Goal: Check status: Check status

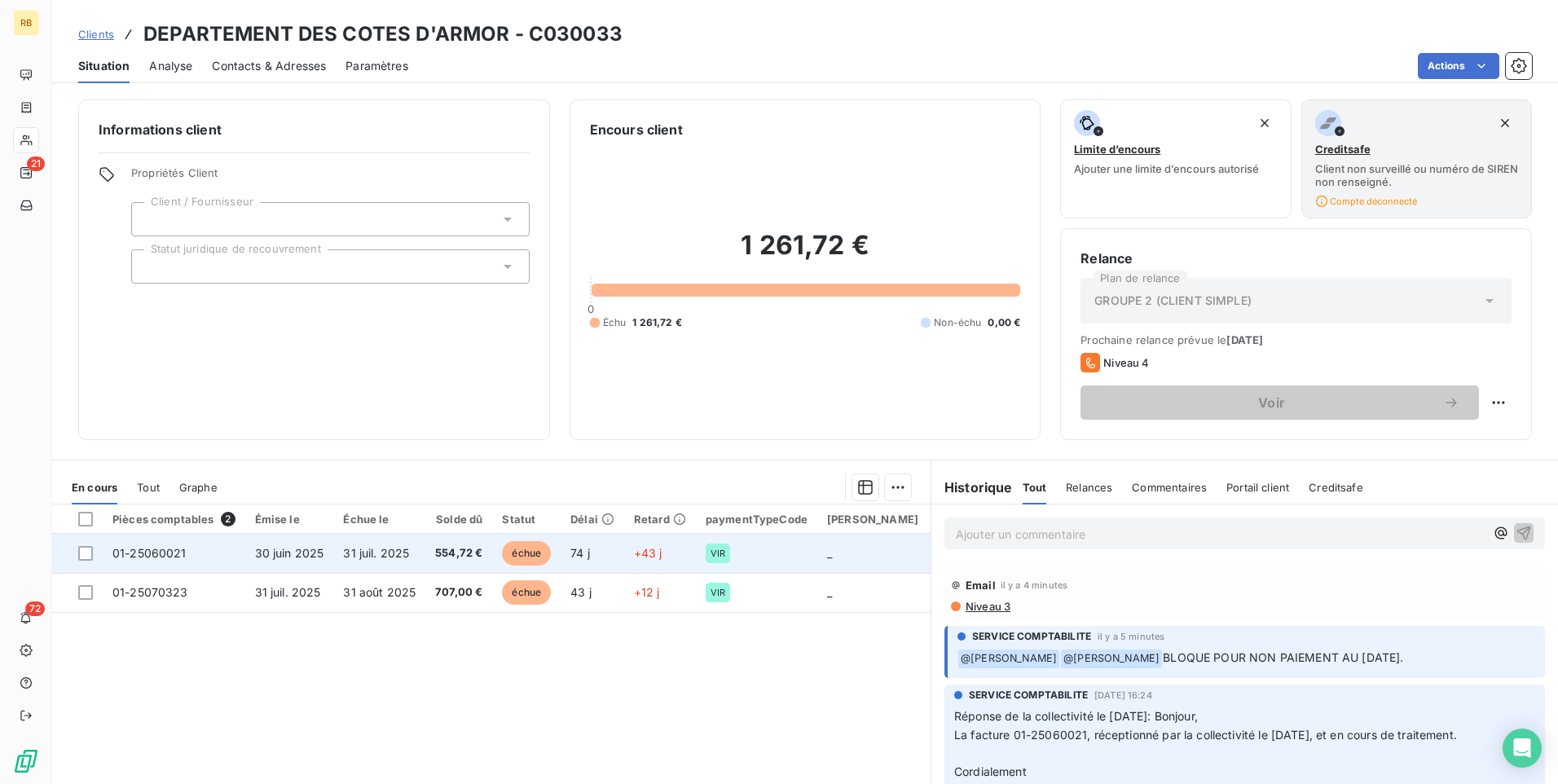
click at [215, 558] on td "01-25060021" at bounding box center [173, 553] width 142 height 39
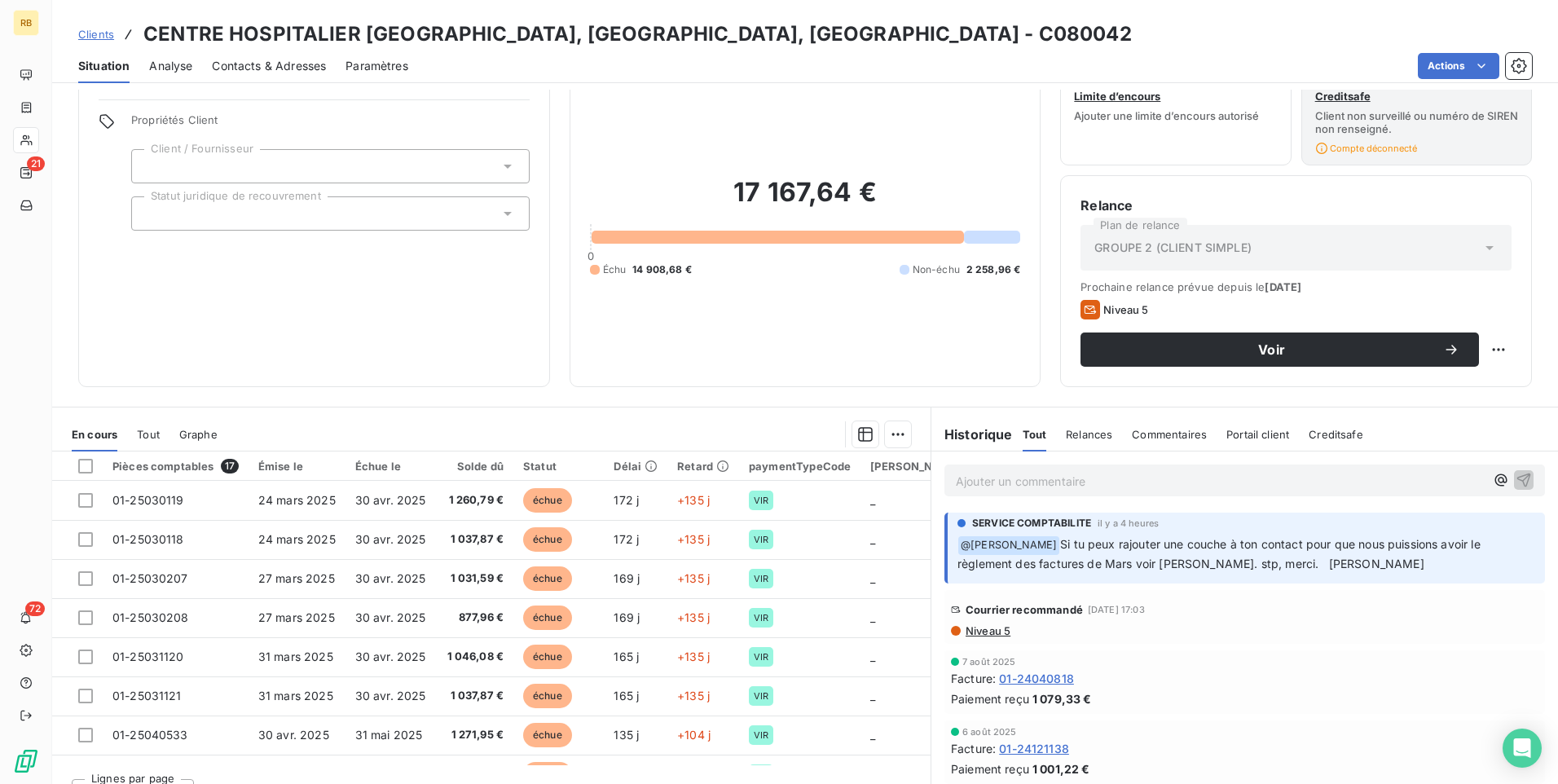
scroll to position [81, 0]
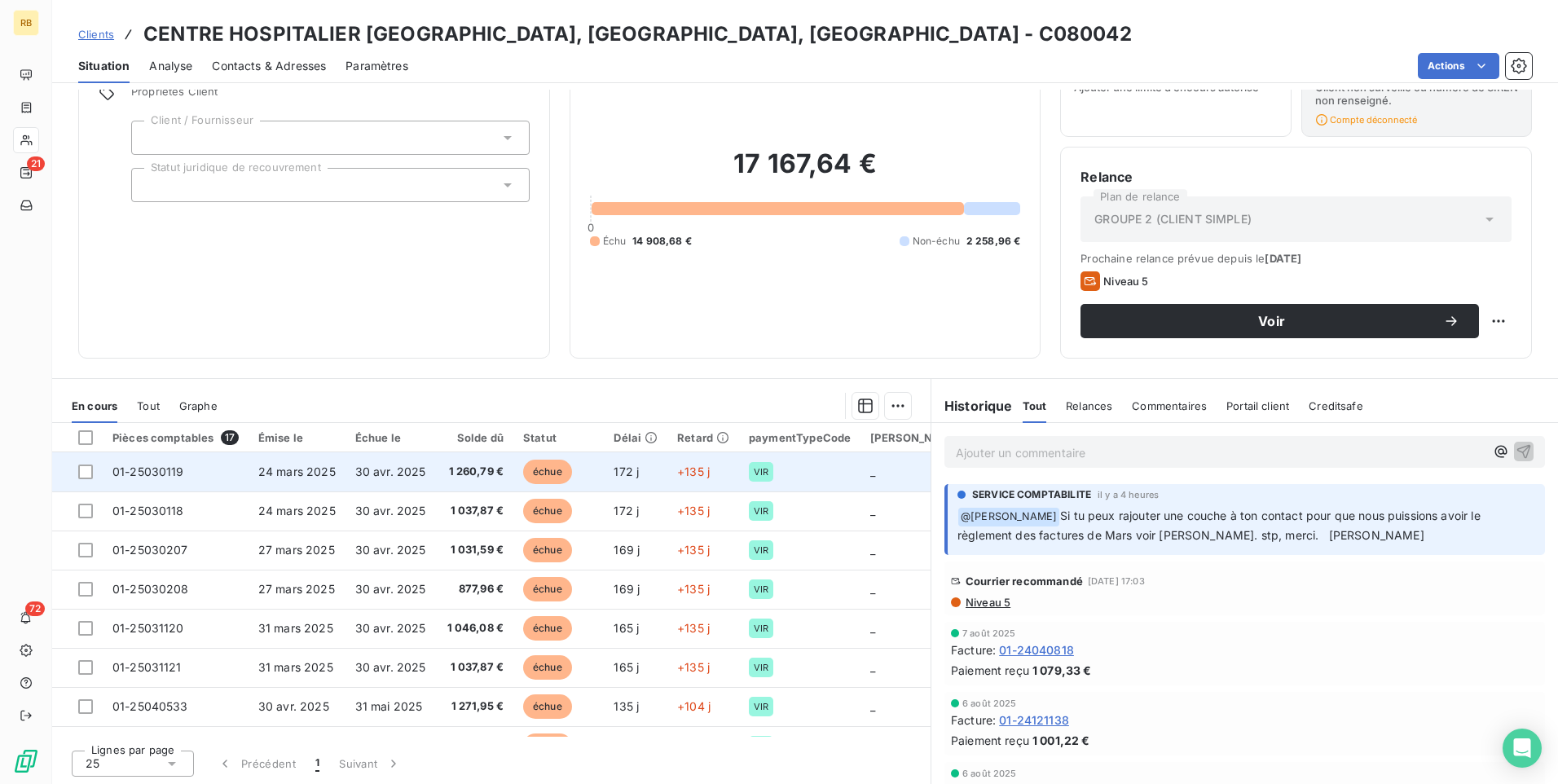
click at [355, 466] on span "30 avr. 2025" at bounding box center [390, 471] width 71 height 14
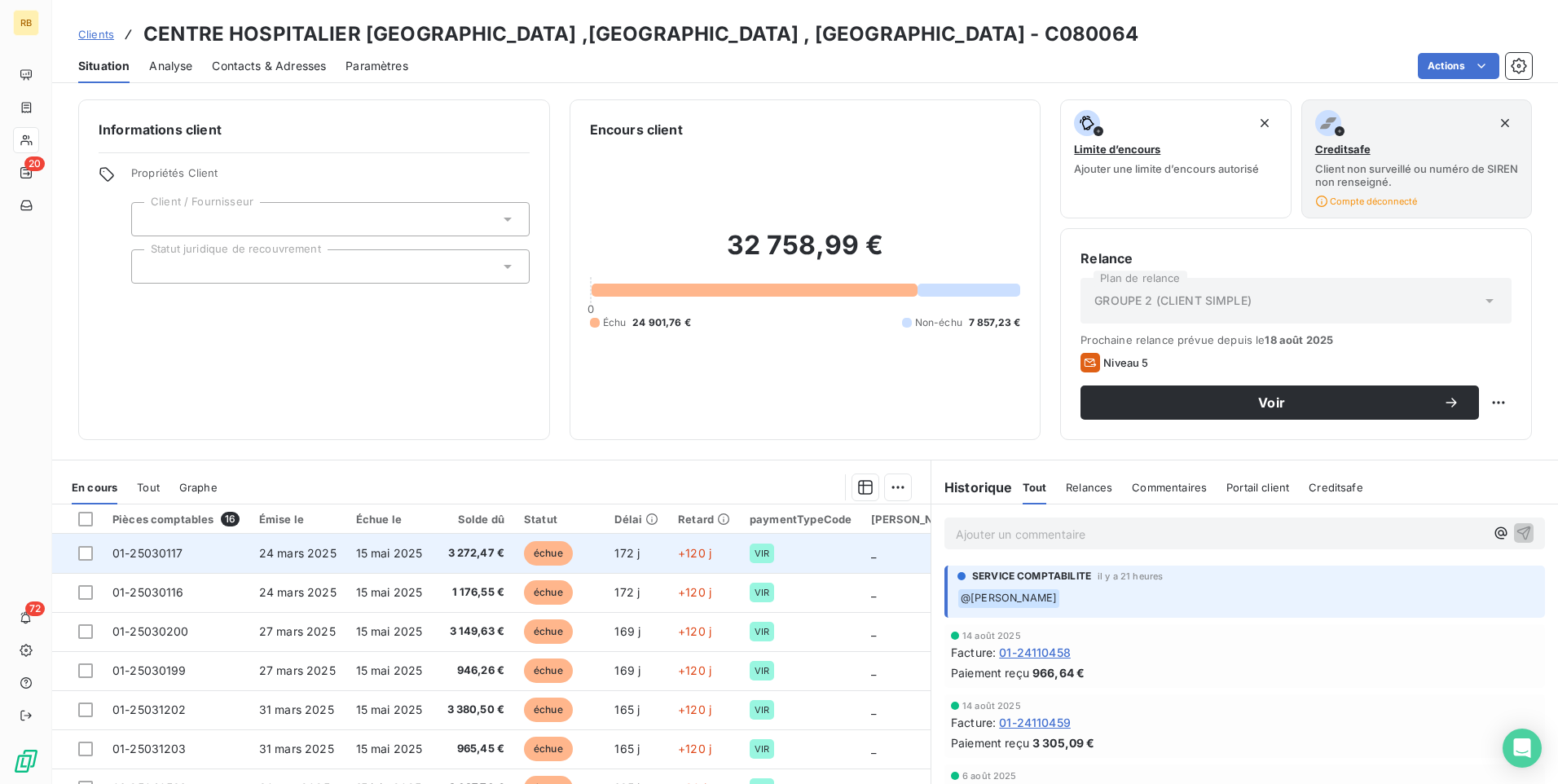
click at [395, 552] on span "15 mai 2025" at bounding box center [389, 553] width 67 height 14
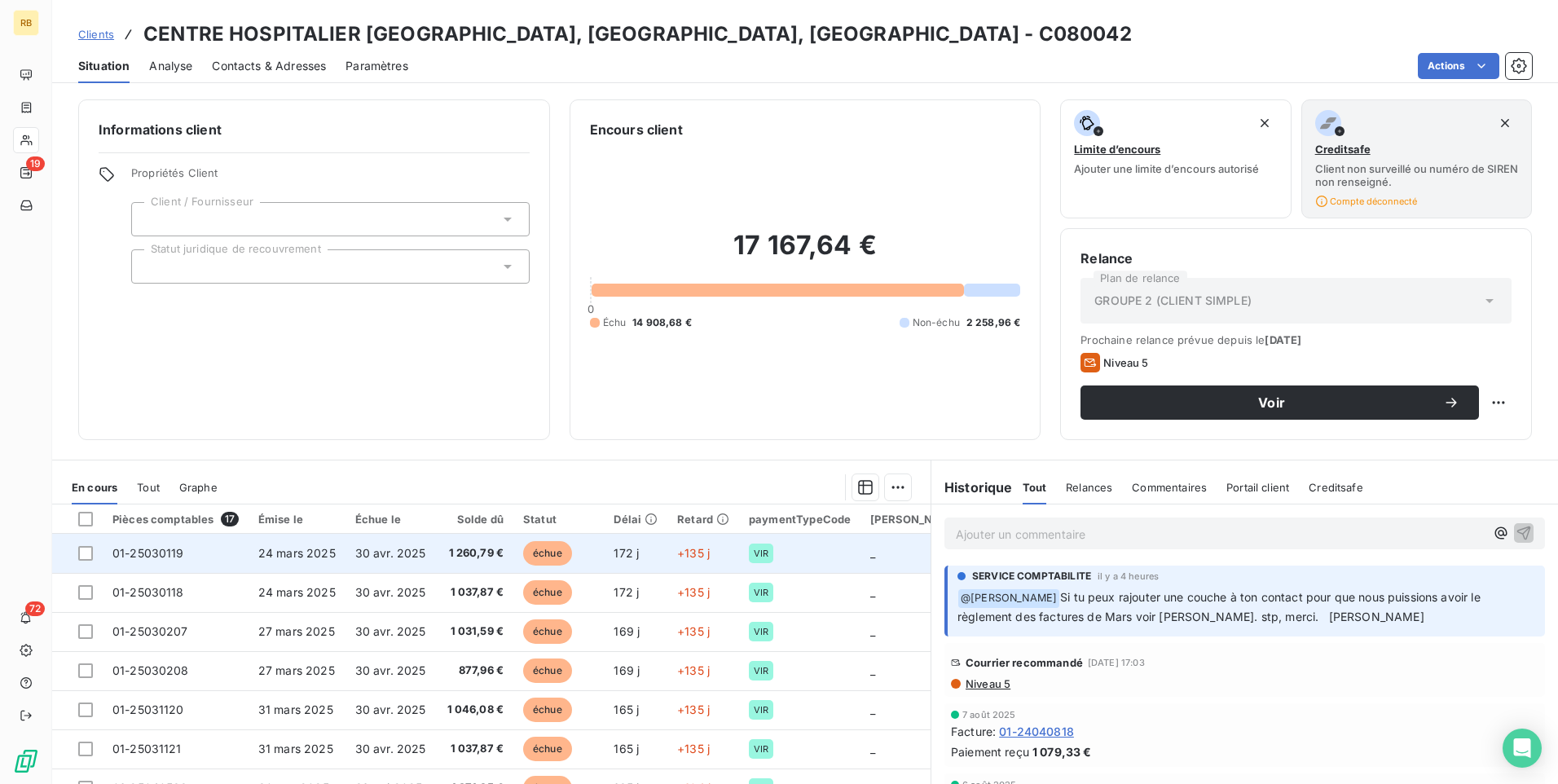
click at [400, 560] on td "30 avr. 2025" at bounding box center [391, 553] width 92 height 39
